Goal: Task Accomplishment & Management: Manage account settings

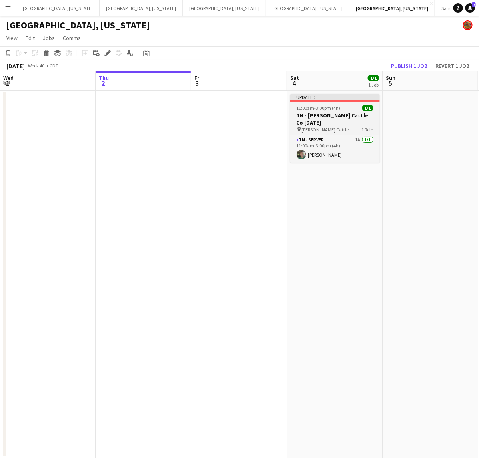
scroll to position [0, 247]
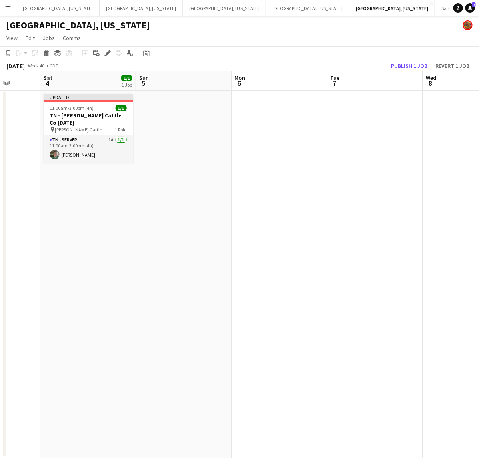
drag, startPoint x: 176, startPoint y: 157, endPoint x: 88, endPoint y: 164, distance: 88.0
click at [172, 157] on app-calendar-viewport "Wed 1 Thu 2 Fri 3 Sat 4 1/1 1 Job Sun 5 Mon 6 Tue 7 Wed 8 Thu 9 Fri 10 Sat 11 U…" at bounding box center [239, 264] width 479 height 387
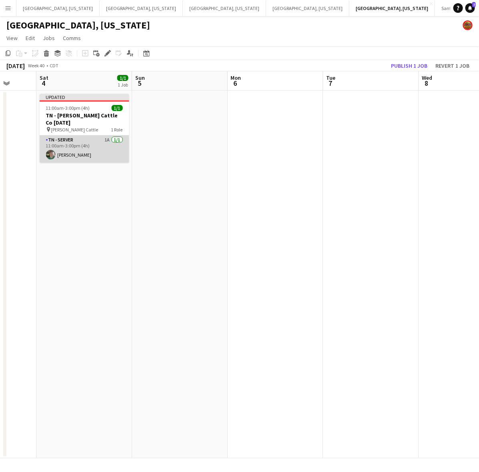
click at [83, 145] on app-card-role "TN - Server 1A [DATE] 11:00am-3:00pm (4h) [PERSON_NAME]" at bounding box center [85, 148] width 90 height 27
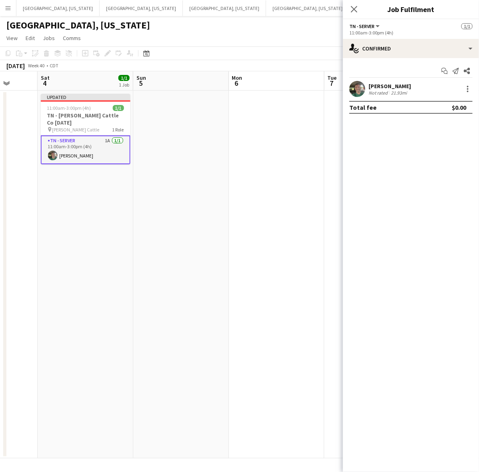
drag, startPoint x: 376, startPoint y: 89, endPoint x: 399, endPoint y: 84, distance: 23.6
click at [376, 88] on div "[PERSON_NAME]" at bounding box center [390, 85] width 42 height 7
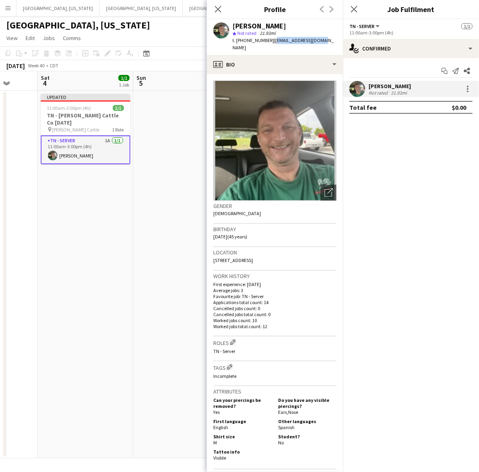
drag, startPoint x: 314, startPoint y: 45, endPoint x: 270, endPoint y: 43, distance: 44.1
click at [269, 42] on div "[PERSON_NAME] star Not rated 21.93mi t. [PHONE_NUMBER] | [EMAIL_ADDRESS][DOMAIN…" at bounding box center [275, 37] width 136 height 36
click at [310, 38] on span "| [EMAIL_ADDRESS][DOMAIN_NAME]" at bounding box center [283, 43] width 101 height 13
click at [325, 39] on app-profile-header "[PERSON_NAME] star Not rated 21.93mi t. [PHONE_NUMBER] | [EMAIL_ADDRESS][DOMAIN…" at bounding box center [275, 37] width 136 height 36
drag, startPoint x: 315, startPoint y: 44, endPoint x: 292, endPoint y: 41, distance: 23.0
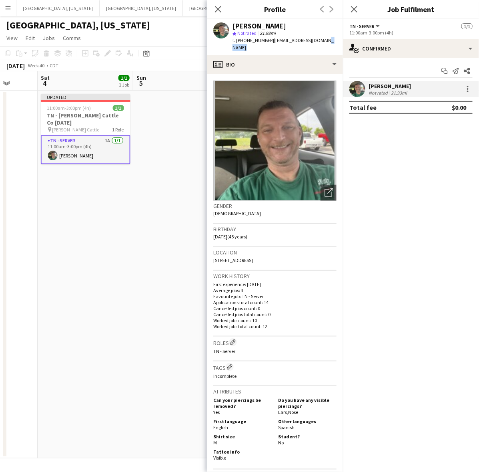
click at [270, 48] on app-crew-profile "Close pop-in Profile Previous Next [PERSON_NAME] star Not rated 21.93mi t. [PHO…" at bounding box center [275, 236] width 136 height 472
drag, startPoint x: 268, startPoint y: 39, endPoint x: 317, endPoint y: 41, distance: 48.5
click at [317, 41] on span "| [EMAIL_ADDRESS][DOMAIN_NAME]" at bounding box center [283, 43] width 101 height 13
copy span "[EMAIL_ADDRESS][DOMAIN_NAME]"
drag, startPoint x: 110, startPoint y: 205, endPoint x: 142, endPoint y: 72, distance: 136.4
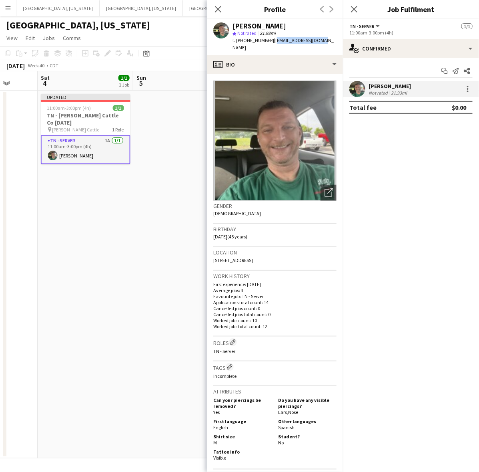
click at [110, 204] on app-date-cell "Updated 11:00am-3:00pm (4h) 1/1 TN - [PERSON_NAME] Cattle Co [DATE] pin [PERSON…" at bounding box center [86, 275] width 96 height 368
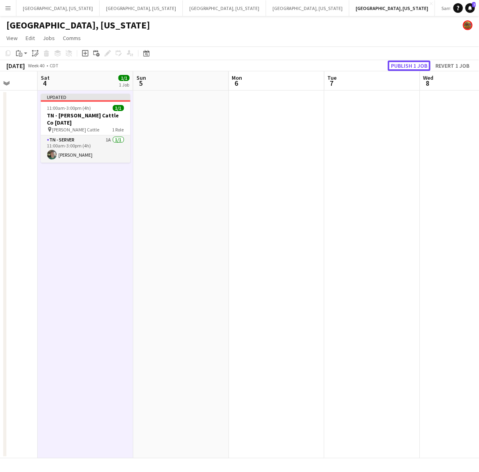
click at [403, 64] on button "Publish 1 job" at bounding box center [409, 65] width 43 height 10
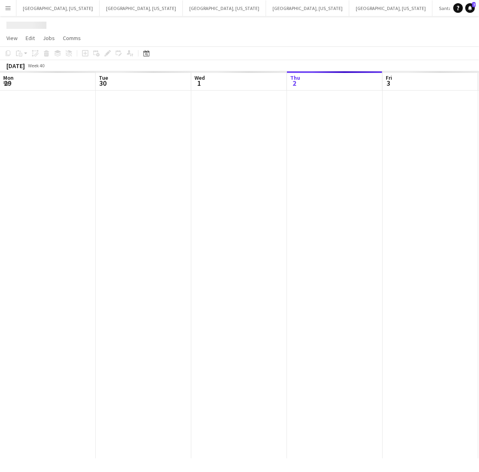
scroll to position [0, 191]
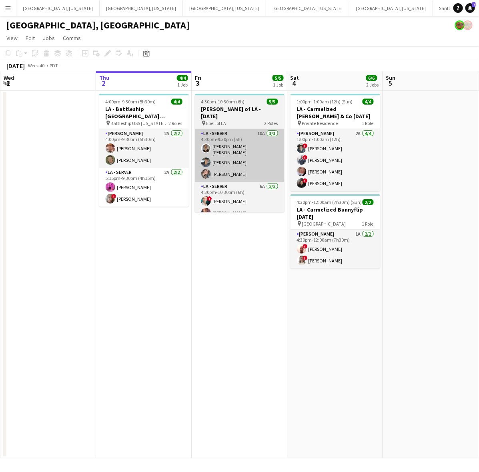
drag, startPoint x: 140, startPoint y: 195, endPoint x: 205, endPoint y: 167, distance: 70.0
click at [140, 195] on app-card-role "LA - Server 2A [DATE] 5:15pm-9:30pm (4h15m) [PERSON_NAME] ! [PERSON_NAME]" at bounding box center [144, 187] width 90 height 39
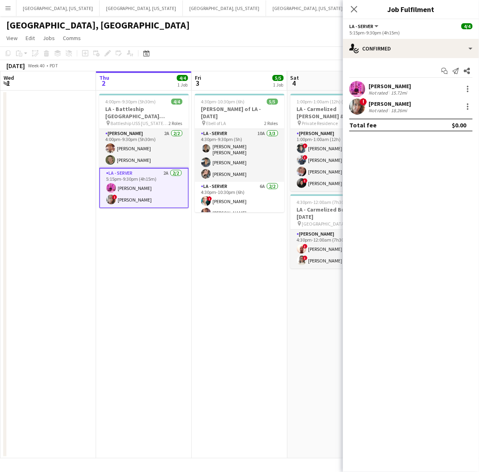
click at [363, 103] on span "!" at bounding box center [363, 101] width 7 height 7
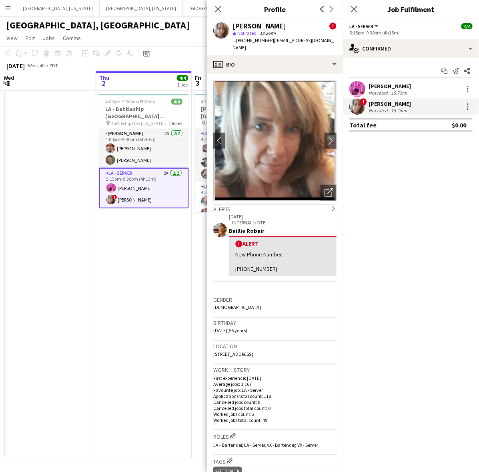
click at [255, 40] on span "t. [PHONE_NUMBER]" at bounding box center [254, 40] width 42 height 6
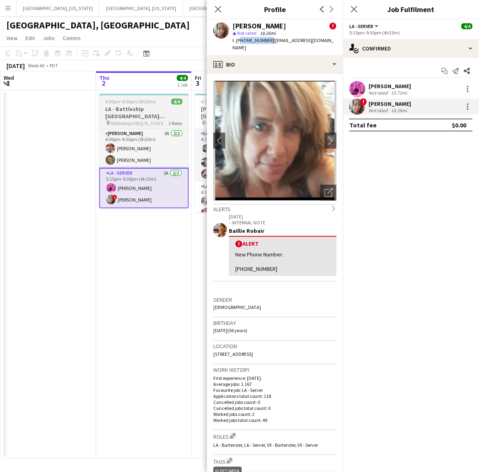
copy span "17142496402"
drag, startPoint x: 119, startPoint y: 237, endPoint x: 151, endPoint y: 127, distance: 114.7
click at [123, 233] on app-calendar-viewport "Mon 29 Tue 30 Wed 1 Thu 2 4/4 1 Job Fri 3 5/5 1 Job Sat 4 6/6 2 Jobs Sun 5 Mon …" at bounding box center [239, 264] width 479 height 387
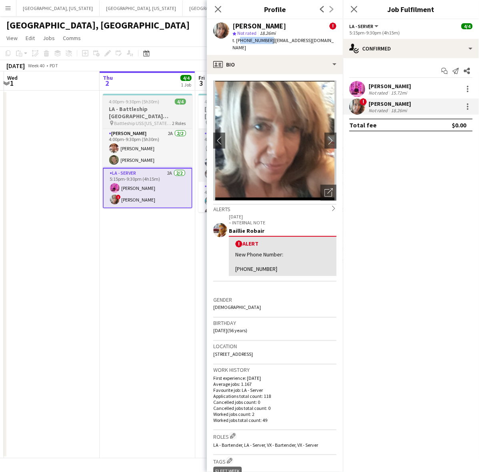
drag, startPoint x: 146, startPoint y: 111, endPoint x: 143, endPoint y: 107, distance: 4.8
click at [145, 111] on h3 "LA - Battleship [GEOGRAPHIC_DATA][PERSON_NAME] [DATE]" at bounding box center [148, 112] width 90 height 14
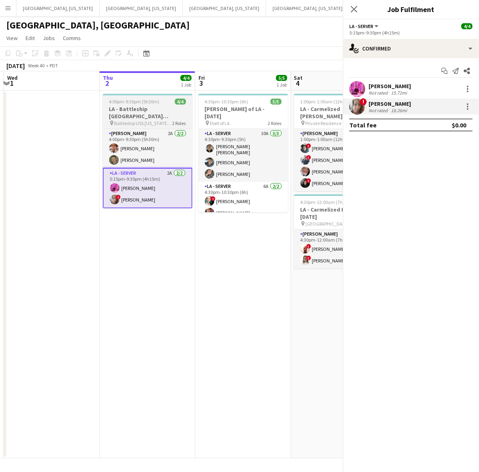
scroll to position [0, 189]
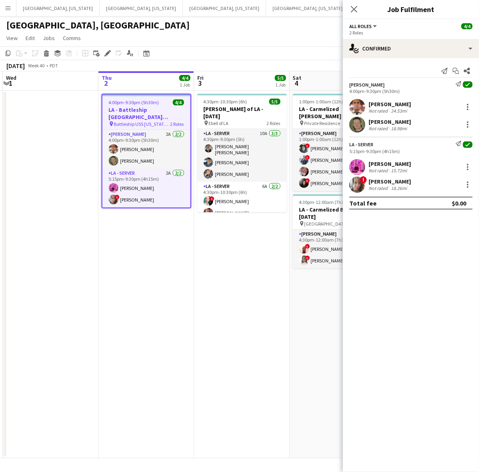
drag, startPoint x: 105, startPoint y: 53, endPoint x: 163, endPoint y: 58, distance: 58.3
click at [105, 53] on icon "Edit" at bounding box center [108, 53] width 6 height 6
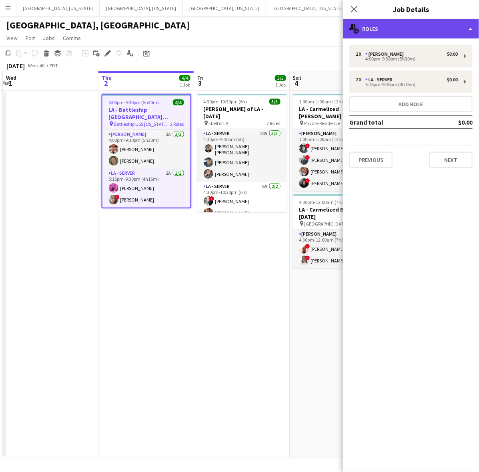
click at [423, 30] on div "multiple-users-add Roles" at bounding box center [411, 28] width 136 height 19
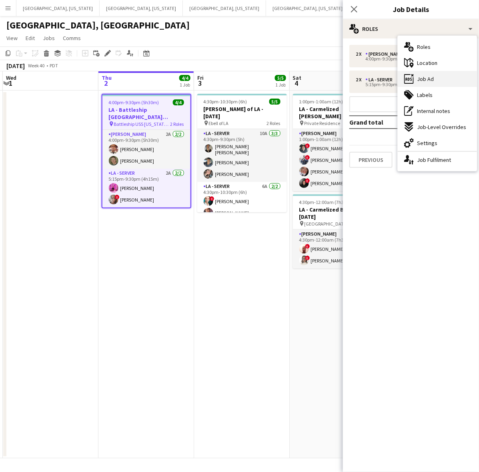
click at [429, 73] on div "ads-window Job Ad" at bounding box center [437, 79] width 79 height 16
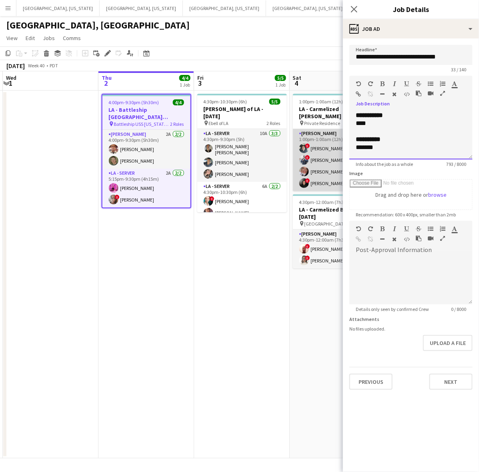
drag, startPoint x: 376, startPoint y: 145, endPoint x: 316, endPoint y: 153, distance: 60.5
click at [327, 152] on body "Menu Boards Boards Boards All jobs Status Workforce Workforce My Workforce Recr…" at bounding box center [239, 236] width 479 height 472
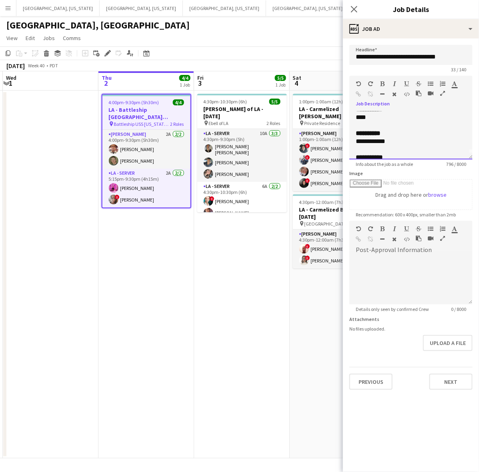
click at [377, 141] on div "**********" at bounding box center [407, 141] width 103 height 8
click at [385, 53] on input "**********" at bounding box center [411, 55] width 123 height 20
click at [384, 53] on input "**********" at bounding box center [411, 55] width 123 height 20
click at [398, 127] on div at bounding box center [411, 125] width 111 height 8
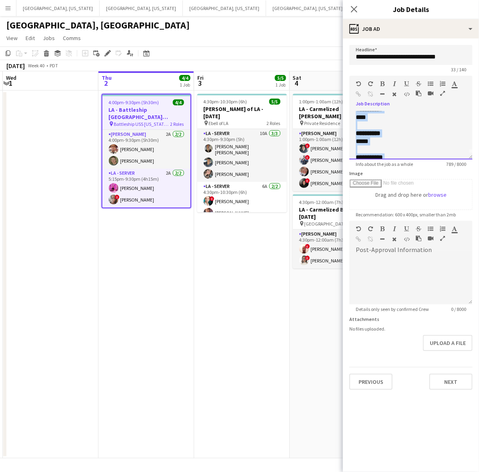
copy div "**********"
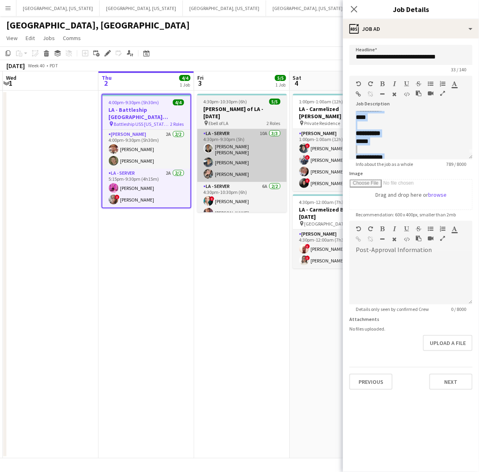
drag, startPoint x: 145, startPoint y: 185, endPoint x: 199, endPoint y: 155, distance: 61.6
click at [145, 185] on app-card-role "LA - Server 2A [DATE] 5:15pm-9:30pm (4h15m) [PERSON_NAME] ! [PERSON_NAME]" at bounding box center [147, 188] width 88 height 39
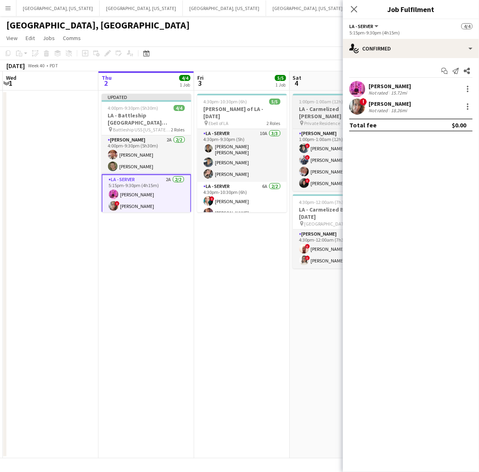
drag, startPoint x: 360, startPoint y: 108, endPoint x: 330, endPoint y: 99, distance: 31.4
click at [359, 105] on app-user-avatar at bounding box center [358, 107] width 16 height 16
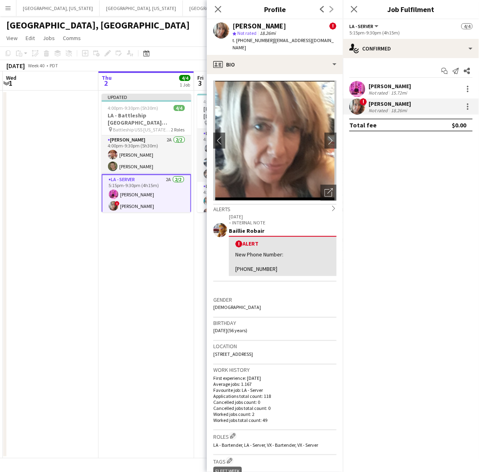
drag, startPoint x: 273, startPoint y: 50, endPoint x: 269, endPoint y: 44, distance: 7.0
click at [269, 44] on div "[PERSON_NAME] ! star Not rated 18.26mi t. [PHONE_NUMBER] | [EMAIL_ADDRESS][DOMA…" at bounding box center [275, 37] width 136 height 36
copy span "[EMAIL_ADDRESS][DOMAIN_NAME]"
click at [147, 30] on div "[GEOGRAPHIC_DATA], [GEOGRAPHIC_DATA]" at bounding box center [239, 23] width 479 height 15
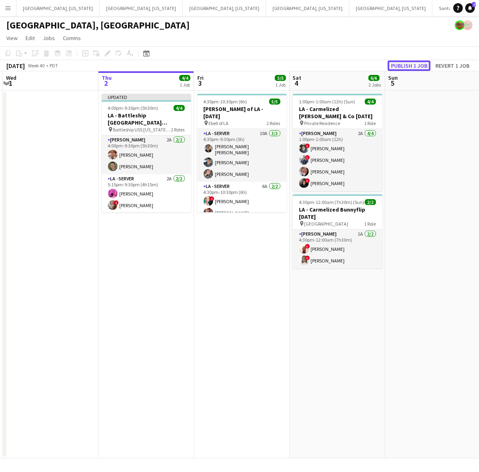
click at [417, 61] on button "Publish 1 job" at bounding box center [409, 65] width 43 height 10
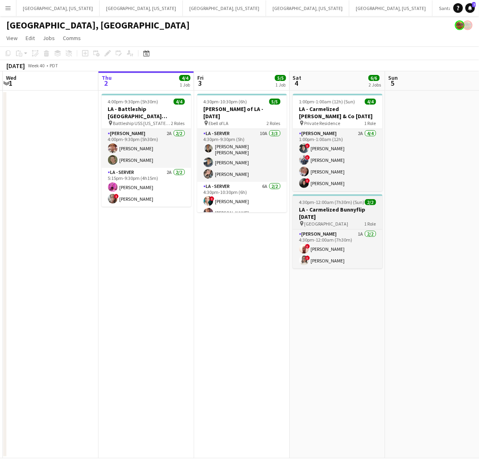
click at [346, 215] on h3 "LA - Carmelized Bunnyflip [DATE]" at bounding box center [338, 213] width 90 height 14
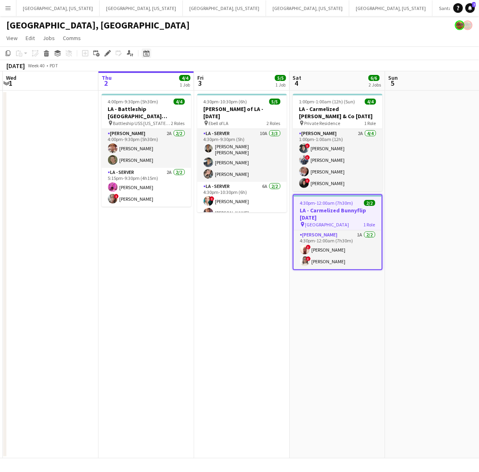
drag, startPoint x: 105, startPoint y: 54, endPoint x: 143, endPoint y: 52, distance: 38.1
click at [106, 54] on icon at bounding box center [107, 53] width 4 height 4
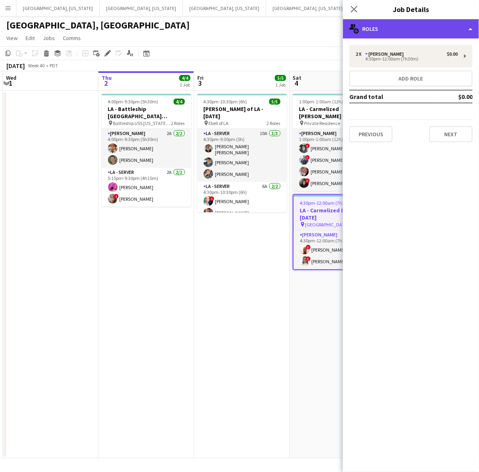
click at [410, 23] on div "multiple-users-add Roles" at bounding box center [411, 28] width 136 height 19
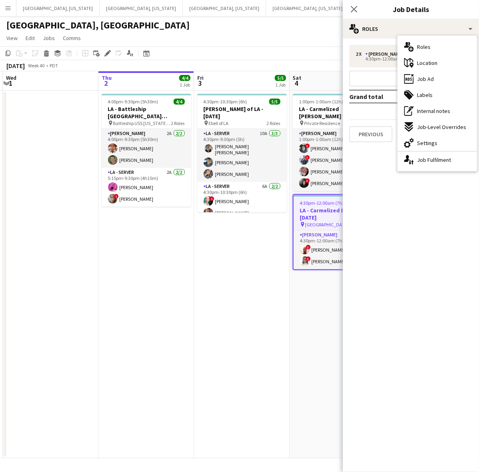
click at [427, 76] on span "Job Ad" at bounding box center [425, 78] width 17 height 7
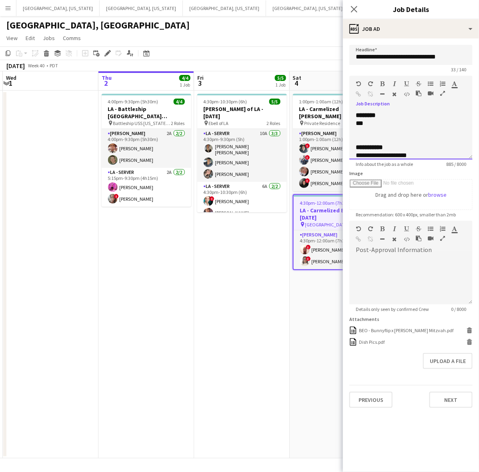
drag, startPoint x: 373, startPoint y: 125, endPoint x: 367, endPoint y: 123, distance: 6.1
click at [372, 125] on div "***" at bounding box center [407, 123] width 103 height 8
click at [233, 320] on app-date-cell "4:30pm-10:30pm (6h) 5/5 [PERSON_NAME] of LA - [DATE] pin Ebell of LA 2 Roles LA…" at bounding box center [242, 275] width 96 height 368
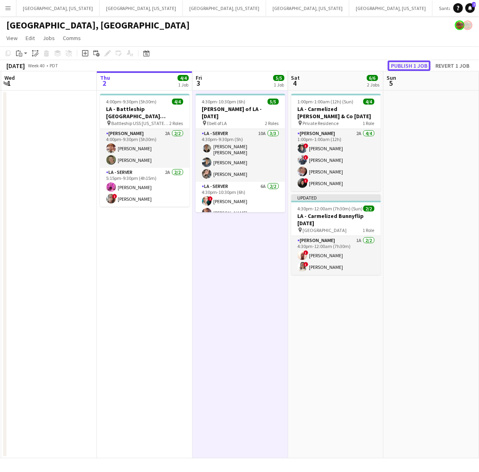
click at [402, 65] on button "Publish 1 job" at bounding box center [409, 65] width 43 height 10
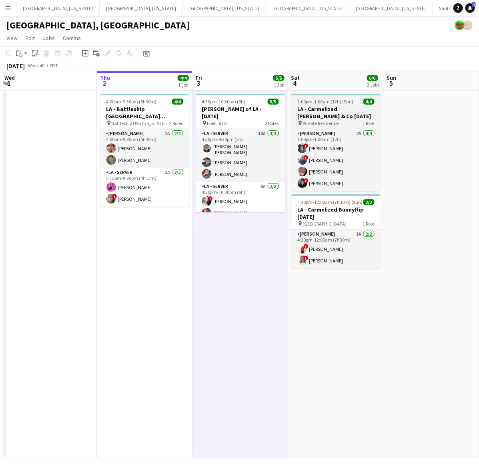
click at [328, 120] on span "Private Residence" at bounding box center [321, 123] width 36 height 6
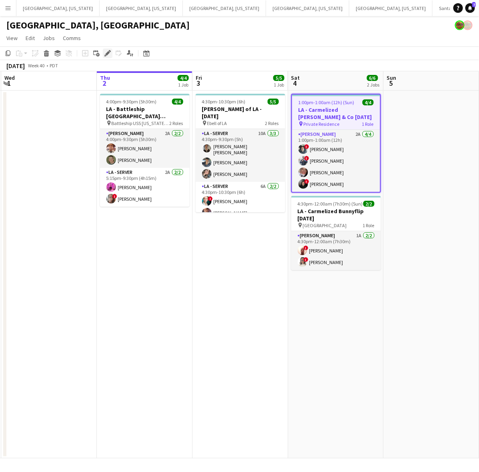
click at [107, 52] on icon "Edit" at bounding box center [108, 53] width 6 height 6
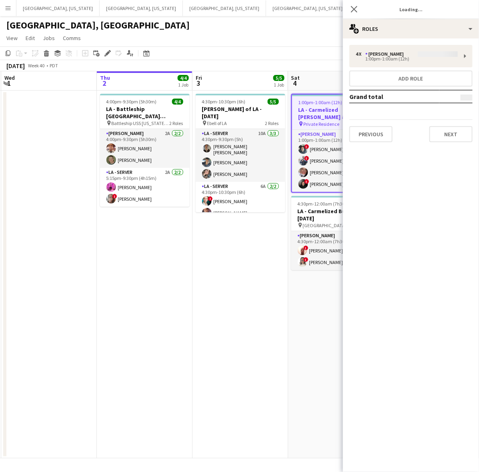
type input "**********"
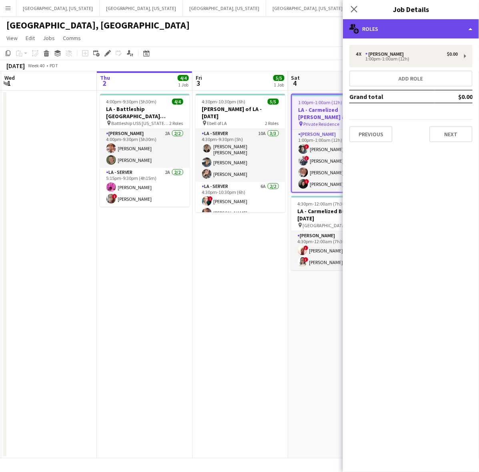
drag, startPoint x: 420, startPoint y: 25, endPoint x: 431, endPoint y: 25, distance: 10.8
click at [421, 25] on div "multiple-users-add Roles" at bounding box center [411, 28] width 136 height 19
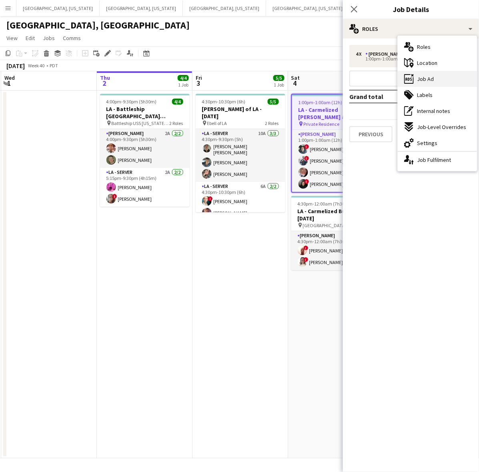
click at [437, 77] on div "ads-window Job Ad" at bounding box center [437, 79] width 79 height 16
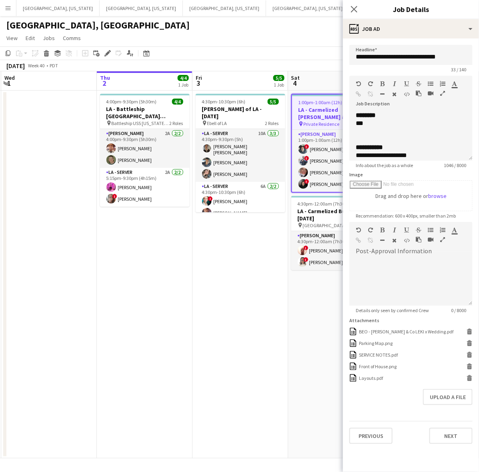
drag, startPoint x: 469, startPoint y: 154, endPoint x: 377, endPoint y: 386, distance: 249.0
click at [381, 161] on div "**********" at bounding box center [411, 135] width 123 height 49
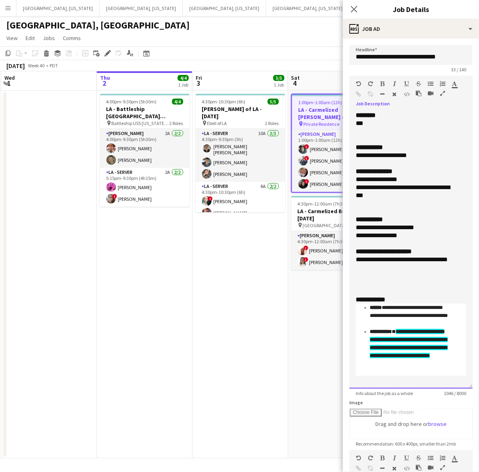
click at [374, 121] on div "***" at bounding box center [404, 123] width 96 height 8
drag, startPoint x: 392, startPoint y: 197, endPoint x: 346, endPoint y: 180, distance: 48.1
click at [346, 180] on form "**********" at bounding box center [411, 358] width 136 height 627
copy div "**********"
click at [399, 243] on div at bounding box center [411, 243] width 111 height 8
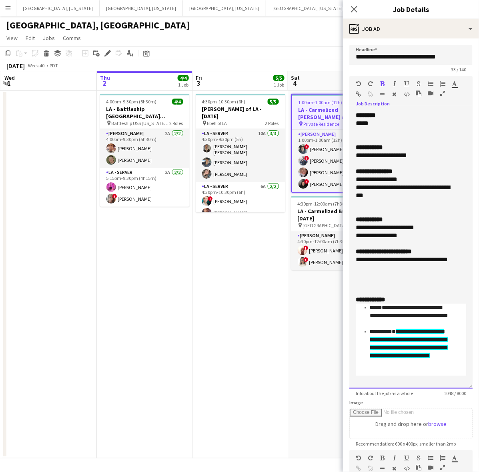
drag, startPoint x: 382, startPoint y: 269, endPoint x: 349, endPoint y: 260, distance: 34.8
click at [349, 260] on form "**********" at bounding box center [411, 358] width 136 height 627
copy div "**********"
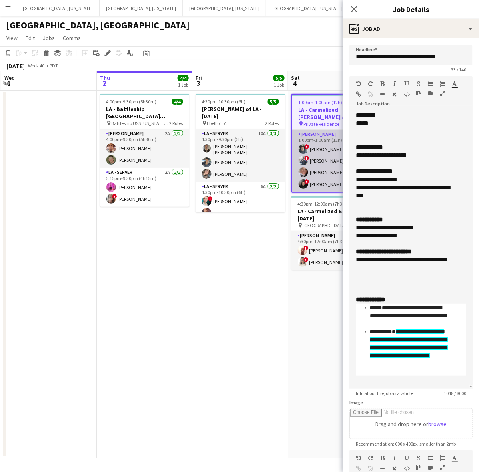
click at [315, 156] on app-card-role "[PERSON_NAME] 2A [DATE] 1:00pm-1:00am (12h) ! [PERSON_NAME] ! [PERSON_NAME] [PE…" at bounding box center [336, 161] width 88 height 62
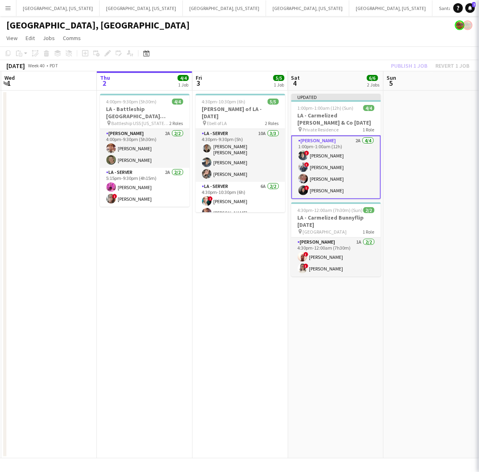
scroll to position [0, 191]
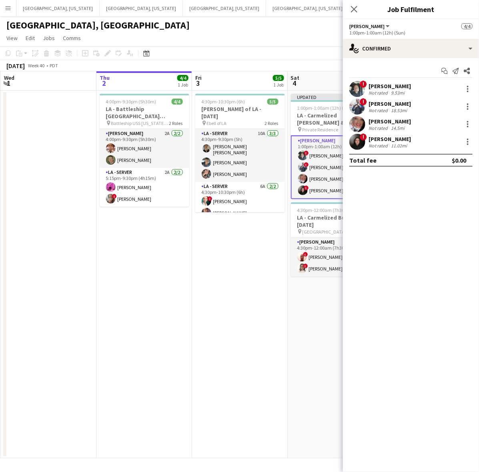
click at [375, 90] on div "Not rated" at bounding box center [379, 93] width 21 height 6
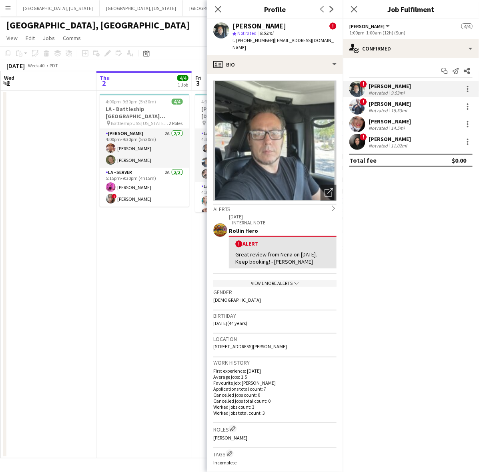
click at [249, 38] on span "t. [PHONE_NUMBER]" at bounding box center [254, 40] width 42 height 6
copy span "12137130970"
click at [375, 100] on div "[PERSON_NAME]" at bounding box center [390, 103] width 42 height 7
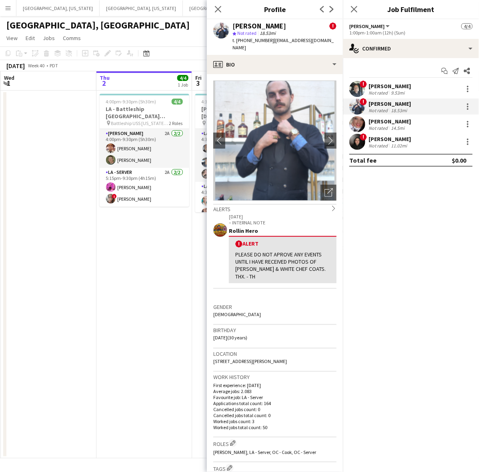
click at [247, 34] on span "Not rated" at bounding box center [246, 33] width 19 height 6
click at [249, 39] on span "t. [PHONE_NUMBER]" at bounding box center [254, 40] width 42 height 6
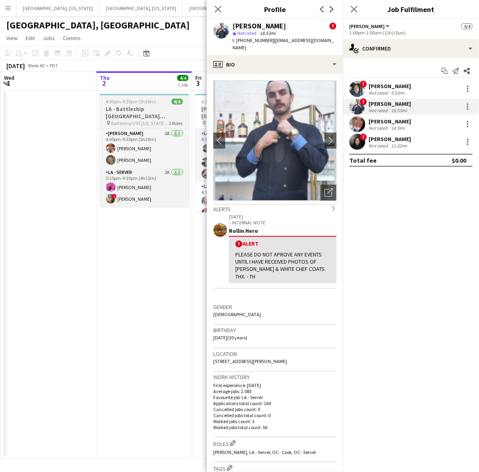
copy span "12137883851"
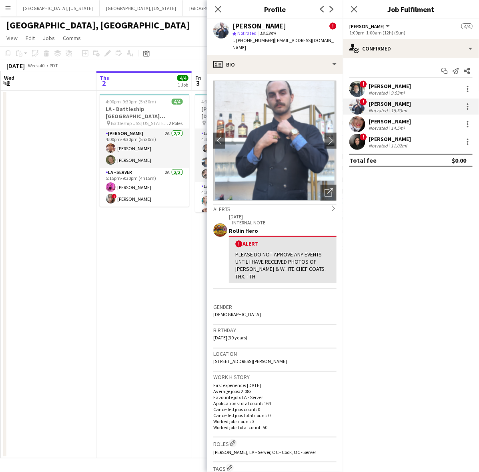
drag, startPoint x: 388, startPoint y: 136, endPoint x: 385, endPoint y: 131, distance: 6.0
click at [386, 134] on div "! [PERSON_NAME] Not rated 11.02mi" at bounding box center [411, 142] width 136 height 16
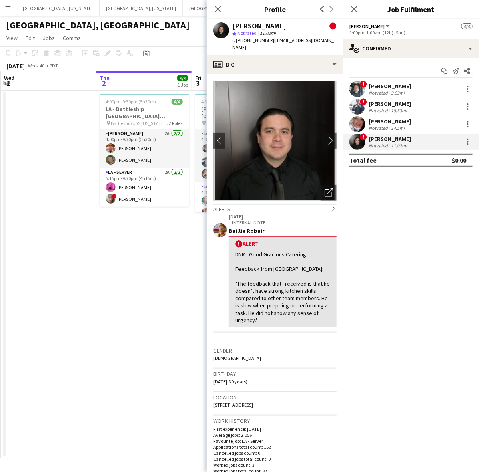
click at [251, 38] on span "t. [PHONE_NUMBER]" at bounding box center [254, 40] width 42 height 6
copy span "17473557224"
drag, startPoint x: 374, startPoint y: 121, endPoint x: 371, endPoint y: 116, distance: 5.4
click at [374, 121] on div "[PERSON_NAME]" at bounding box center [390, 121] width 42 height 7
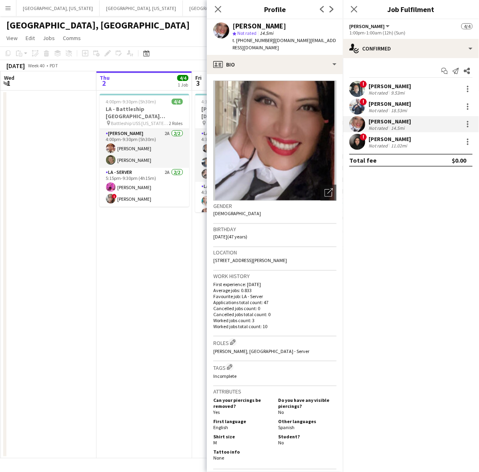
click at [255, 40] on span "t. [PHONE_NUMBER]" at bounding box center [254, 40] width 42 height 6
copy span "18186194818"
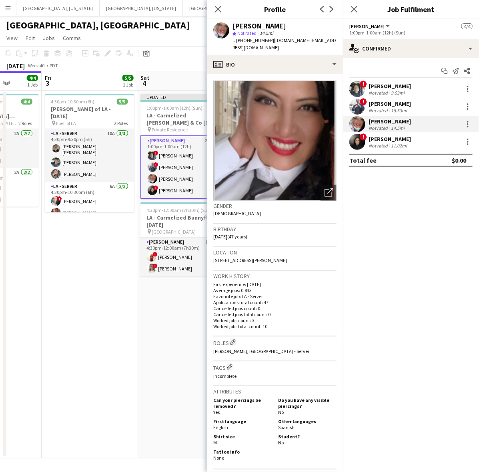
drag, startPoint x: 172, startPoint y: 273, endPoint x: 145, endPoint y: 282, distance: 28.9
click at [33, 305] on app-calendar-viewport "Tue 30 Wed 1 Thu 2 4/4 1 Job Fri 3 5/5 1 Job Sat 4 6/6 2 Jobs Sun 5 Mon 6 Tue 7…" at bounding box center [239, 264] width 479 height 387
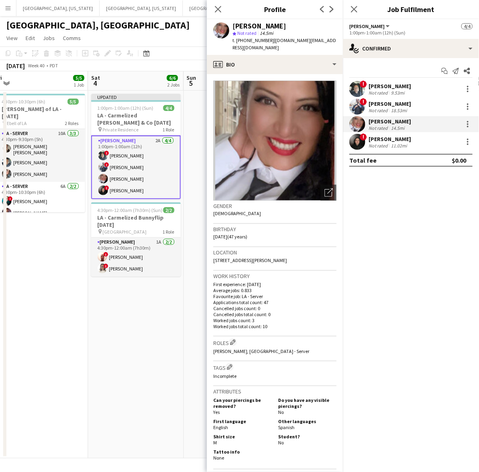
drag, startPoint x: 147, startPoint y: 282, endPoint x: 70, endPoint y: 283, distance: 77.3
click at [69, 294] on app-calendar-viewport "Tue 30 Wed 1 Thu 2 4/4 1 Job Fri 3 5/5 1 Job Sat 4 6/6 2 Jobs Sun 5 Mon 6 Tue 7…" at bounding box center [239, 264] width 479 height 387
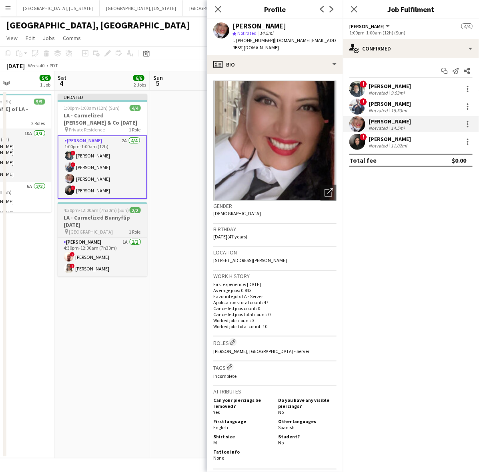
drag, startPoint x: 116, startPoint y: 215, endPoint x: 119, endPoint y: 209, distance: 6.8
click at [116, 215] on h3 "LA - Carmelized Bunnyflip [DATE]" at bounding box center [103, 221] width 90 height 14
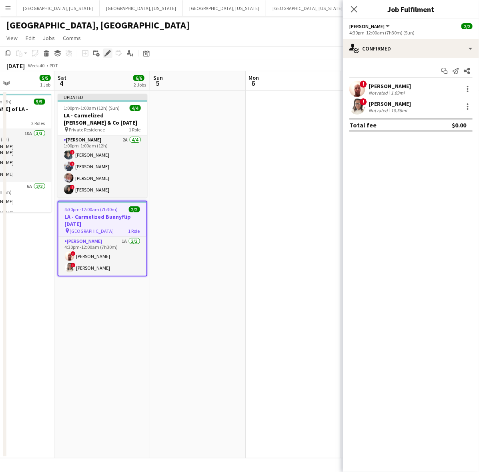
click at [107, 53] on icon at bounding box center [107, 53] width 4 height 4
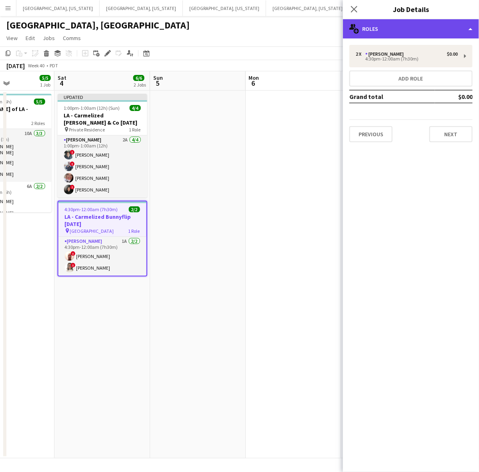
click at [362, 27] on div "multiple-users-add Roles" at bounding box center [411, 28] width 136 height 19
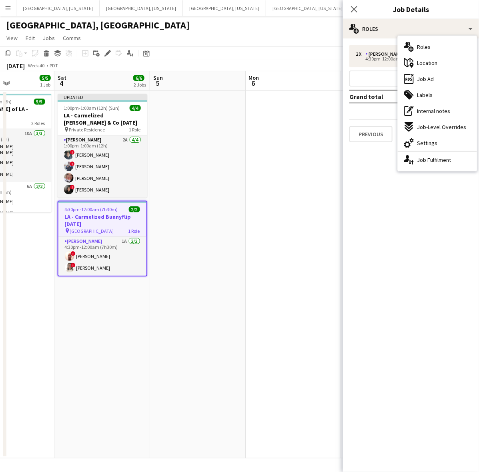
drag, startPoint x: 418, startPoint y: 74, endPoint x: 422, endPoint y: 68, distance: 7.4
click at [418, 73] on div "ads-window Job Ad" at bounding box center [437, 79] width 79 height 16
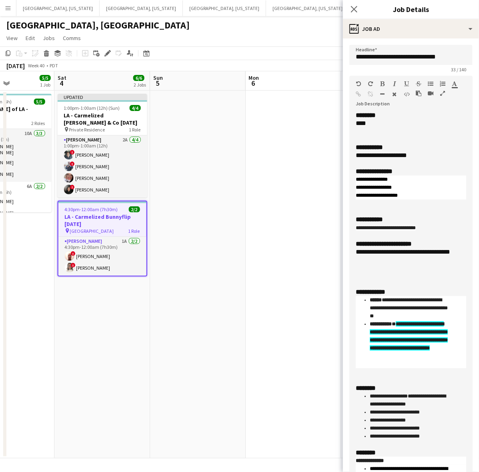
drag, startPoint x: 470, startPoint y: 154, endPoint x: 402, endPoint y: 459, distance: 312.2
click at [406, 471] on html "Menu Boards Boards Boards All jobs Status Workforce Workforce My Workforce Recr…" at bounding box center [239, 236] width 479 height 472
drag, startPoint x: 417, startPoint y: 193, endPoint x: 353, endPoint y: 175, distance: 66.8
click at [358, 181] on div "**********" at bounding box center [411, 187] width 111 height 24
click at [223, 121] on app-date-cell at bounding box center [198, 275] width 96 height 368
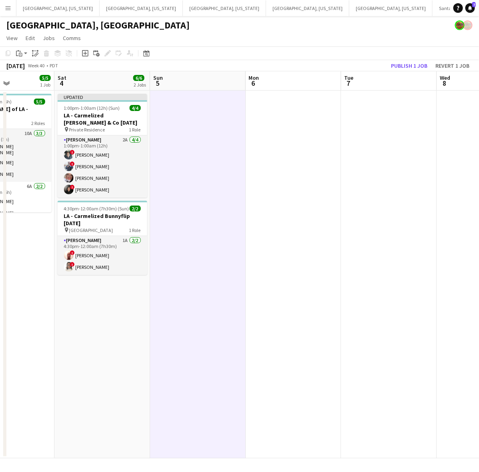
click at [125, 215] on h3 "LA - Carmelized Bunnyflip [DATE]" at bounding box center [103, 219] width 90 height 14
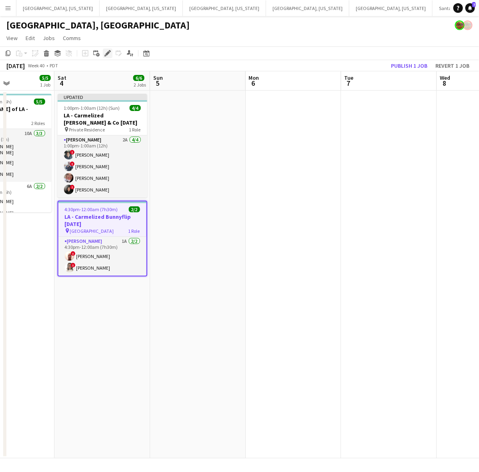
click at [109, 50] on icon at bounding box center [110, 51] width 2 height 2
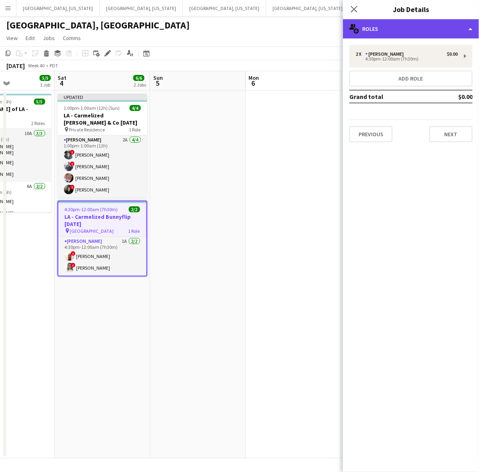
click at [388, 31] on div "multiple-users-add Roles" at bounding box center [411, 28] width 136 height 19
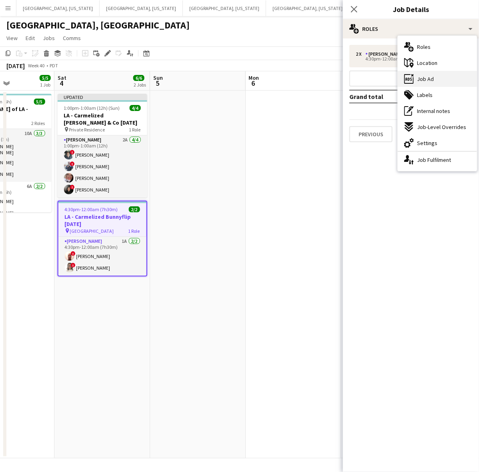
click at [409, 80] on icon "ads-window" at bounding box center [409, 79] width 10 height 10
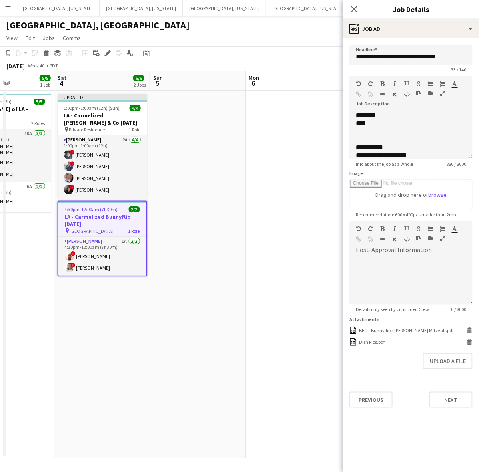
drag, startPoint x: 129, startPoint y: 231, endPoint x: 204, endPoint y: 195, distance: 83.1
click at [133, 231] on app-calendar-viewport "Wed 1 Thu 2 4/4 1 Job Fri 3 5/5 1 Job Sat 4 6/6 2 Jobs Sun 5 Mon 6 Tue 7 Wed 8 …" at bounding box center [239, 264] width 479 height 387
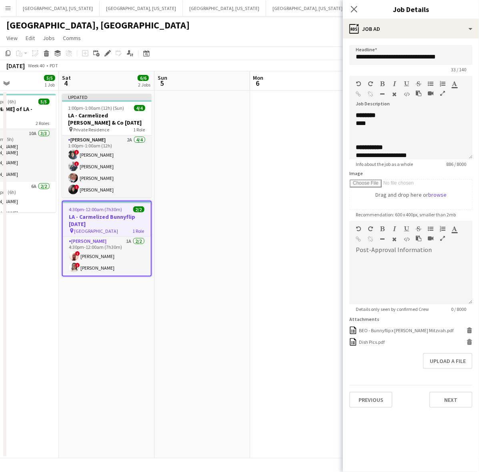
click at [334, 95] on app-date-cell at bounding box center [298, 275] width 96 height 368
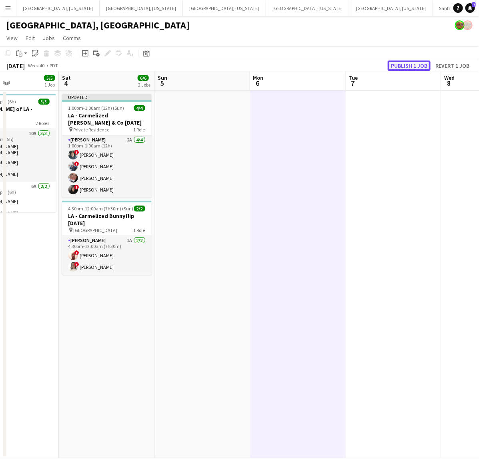
click at [398, 64] on button "Publish 1 job" at bounding box center [409, 65] width 43 height 10
